Goal: Task Accomplishment & Management: Use online tool/utility

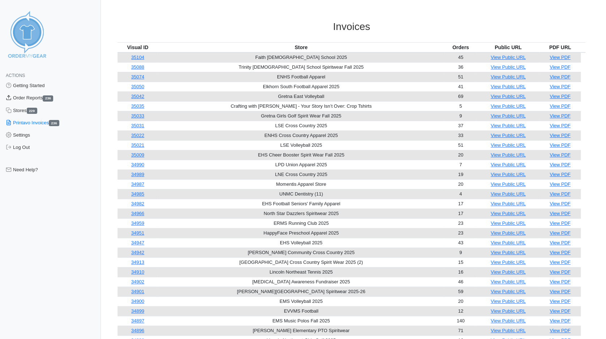
click at [20, 97] on link "Order Reports 236" at bounding box center [50, 98] width 101 height 12
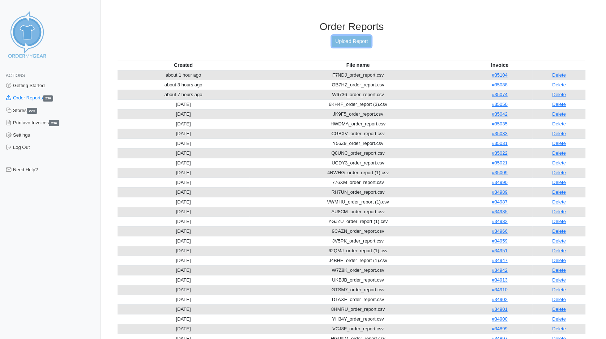
click at [347, 39] on link "Upload Report" at bounding box center [351, 41] width 39 height 11
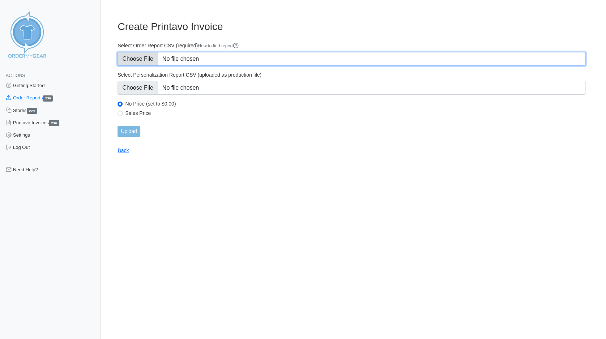
click at [127, 60] on input "Select Order Report CSV (required) How to find report" at bounding box center [352, 59] width 468 height 14
type input "C:\fakepath\8SUN5_order_report.csv"
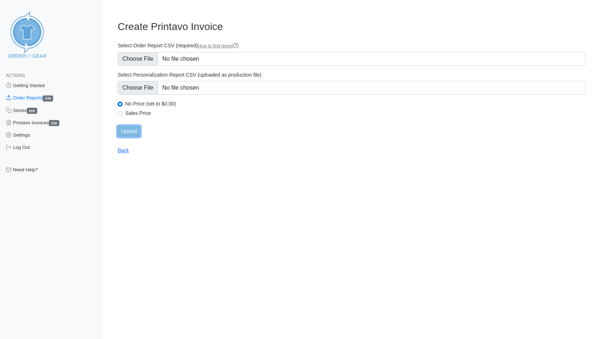
click at [132, 133] on input "Upload" at bounding box center [129, 131] width 22 height 11
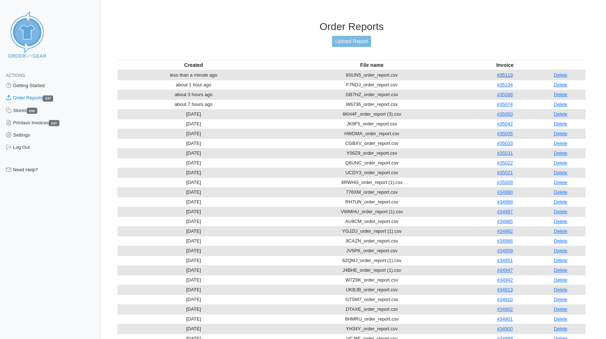
click at [504, 72] on link "#35113" at bounding box center [505, 74] width 16 height 5
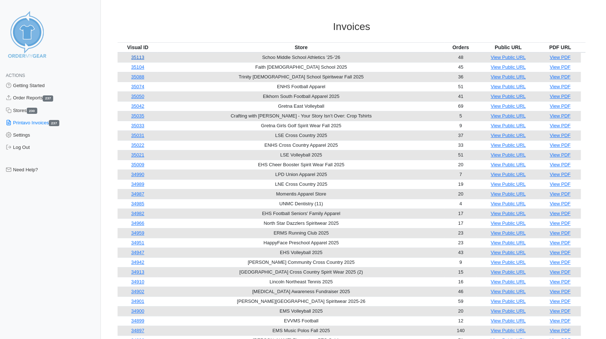
click at [142, 58] on link "35113" at bounding box center [137, 57] width 13 height 5
